Goal: Task Accomplishment & Management: Manage account settings

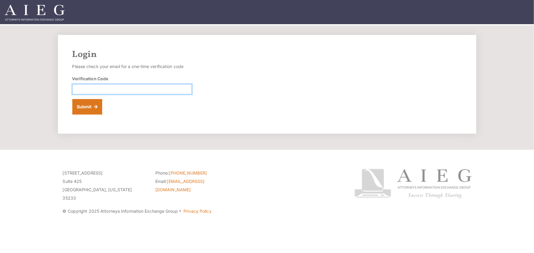
click at [100, 87] on input "Verification Code" at bounding box center [131, 89] width 119 height 10
type input "596272"
click at [88, 104] on button "Submit" at bounding box center [87, 107] width 30 height 16
click at [108, 91] on input "Verification Code" at bounding box center [131, 89] width 119 height 10
type input "719185"
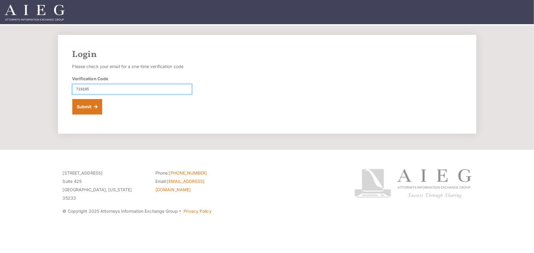
click at [72, 99] on button "Submit" at bounding box center [87, 107] width 30 height 16
click at [84, 108] on button "Submit" at bounding box center [87, 107] width 30 height 16
click at [86, 109] on button "Submit" at bounding box center [87, 107] width 30 height 16
click at [83, 108] on button "Submit" at bounding box center [87, 107] width 30 height 16
click at [91, 87] on input "719185" at bounding box center [131, 89] width 119 height 10
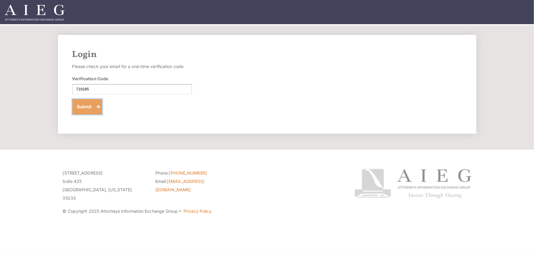
click at [84, 104] on button "Submit" at bounding box center [87, 107] width 30 height 16
click at [102, 92] on input "Verification Code" at bounding box center [131, 89] width 119 height 10
type input "719185"
click at [72, 99] on button "Submit" at bounding box center [87, 107] width 30 height 16
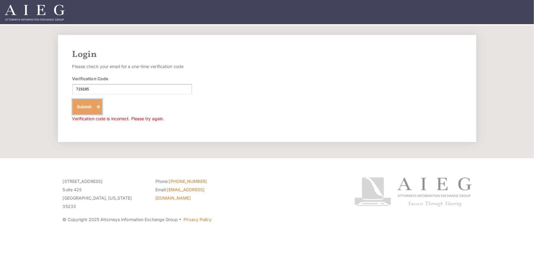
click at [81, 104] on button "Submit" at bounding box center [87, 107] width 30 height 16
drag, startPoint x: 92, startPoint y: 89, endPoint x: 79, endPoint y: 88, distance: 13.7
click at [69, 90] on div "Login Please check your email for a one-time verification code Verification Cod…" at bounding box center [267, 88] width 418 height 107
type input "307370"
click at [81, 105] on button "Submit" at bounding box center [87, 107] width 30 height 16
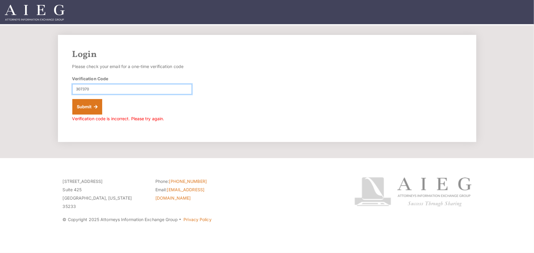
drag, startPoint x: 409, startPoint y: 4, endPoint x: 120, endPoint y: 88, distance: 300.9
click at [121, 89] on input "307370" at bounding box center [131, 89] width 119 height 10
click at [86, 110] on button "Submit" at bounding box center [87, 107] width 30 height 16
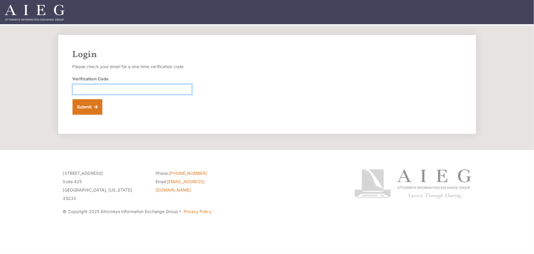
click at [82, 88] on input "Verification Code" at bounding box center [132, 89] width 119 height 10
click at [90, 90] on input "Verification Code" at bounding box center [132, 89] width 119 height 10
type input "098130"
click at [87, 107] on button "Submit" at bounding box center [88, 107] width 30 height 16
